Goal: Task Accomplishment & Management: Manage account settings

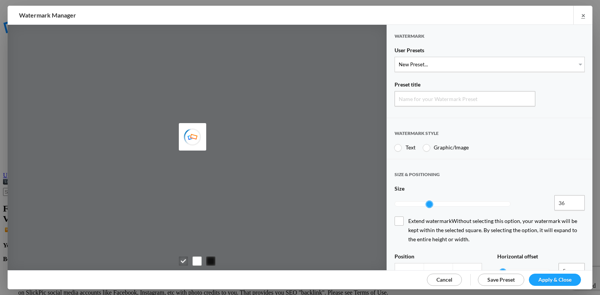
type input "Watermark-10/2/2025"
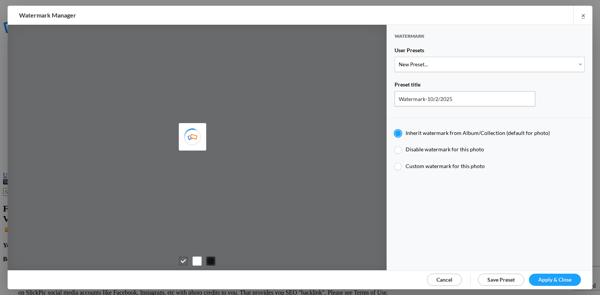
click at [395, 147] on div at bounding box center [398, 150] width 7 height 7
click at [395, 146] on input "Disable watermark for this photo" at bounding box center [394, 145] width 0 height 0
radio input "true"
radio input "false"
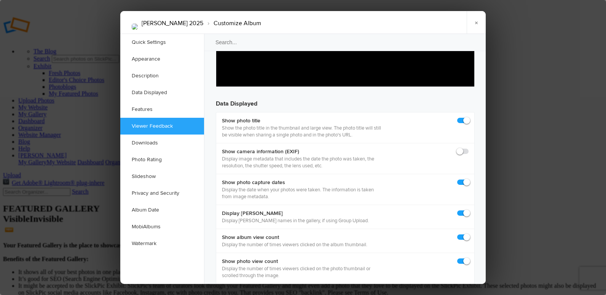
scroll to position [1066, 0]
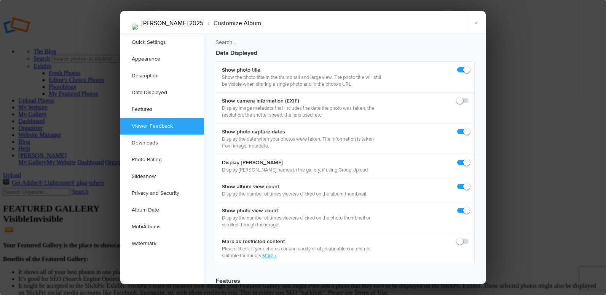
checkbox input "true"
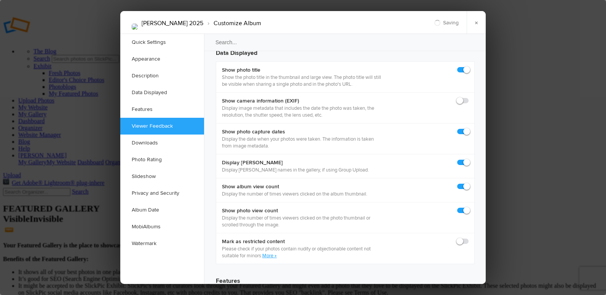
checkbox input "true"
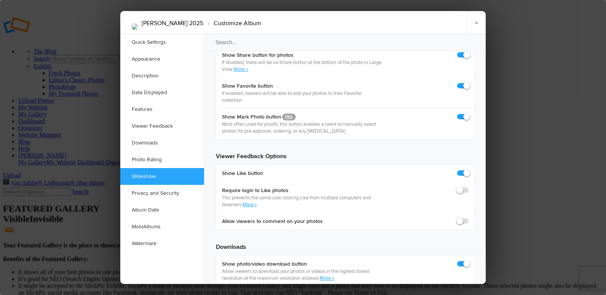
scroll to position [1408, 0]
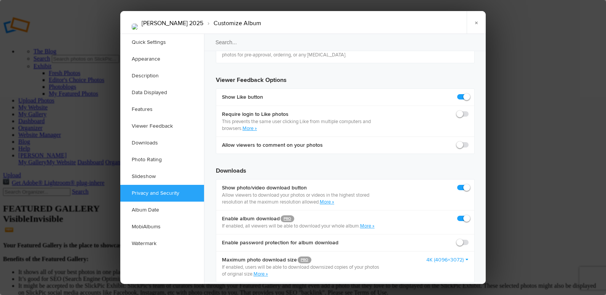
checkbox input "false"
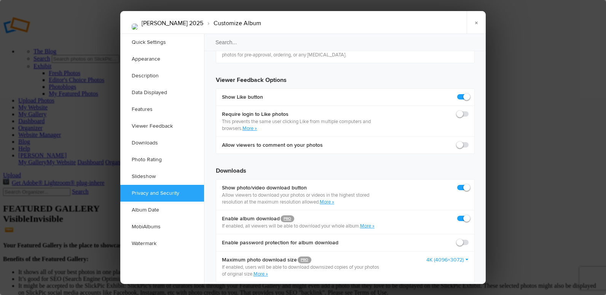
checkbox input "false"
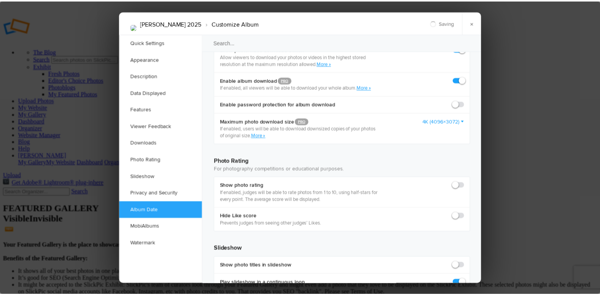
scroll to position [1560, 0]
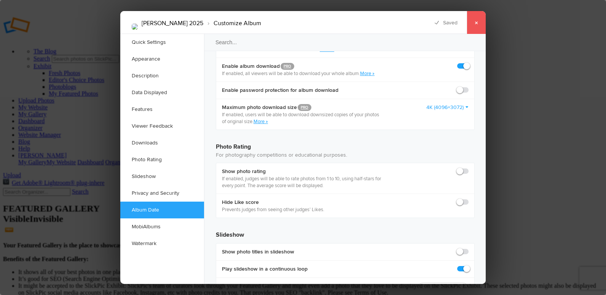
click at [477, 26] on link "×" at bounding box center [476, 22] width 19 height 23
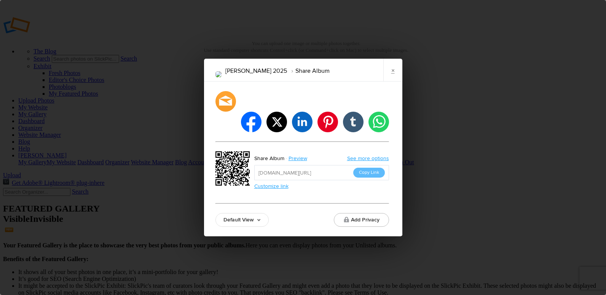
click at [333, 165] on input "[URL][DOMAIN_NAME]" at bounding box center [321, 172] width 135 height 15
drag, startPoint x: 333, startPoint y: 163, endPoint x: 362, endPoint y: 161, distance: 28.6
click at [362, 167] on button "Copy Link" at bounding box center [369, 172] width 32 height 10
click at [321, 165] on input "[URL][DOMAIN_NAME]" at bounding box center [321, 172] width 135 height 15
drag, startPoint x: 321, startPoint y: 162, endPoint x: 363, endPoint y: 162, distance: 41.9
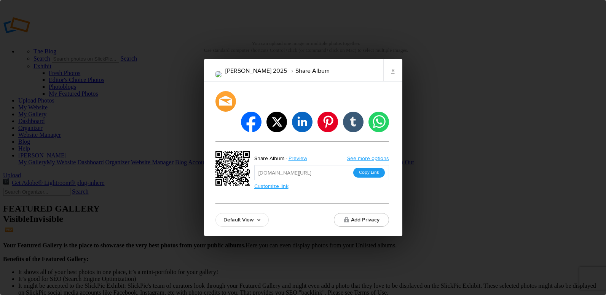
click at [363, 167] on button "Copy Link" at bounding box center [369, 172] width 32 height 10
click at [394, 80] on link "×" at bounding box center [392, 70] width 19 height 23
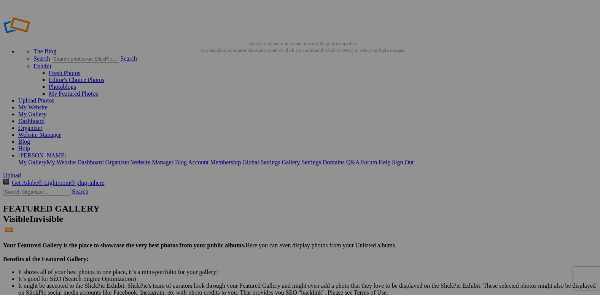
click at [43, 124] on link "Organizer" at bounding box center [30, 127] width 24 height 6
